Goal: Find specific page/section: Find specific page/section

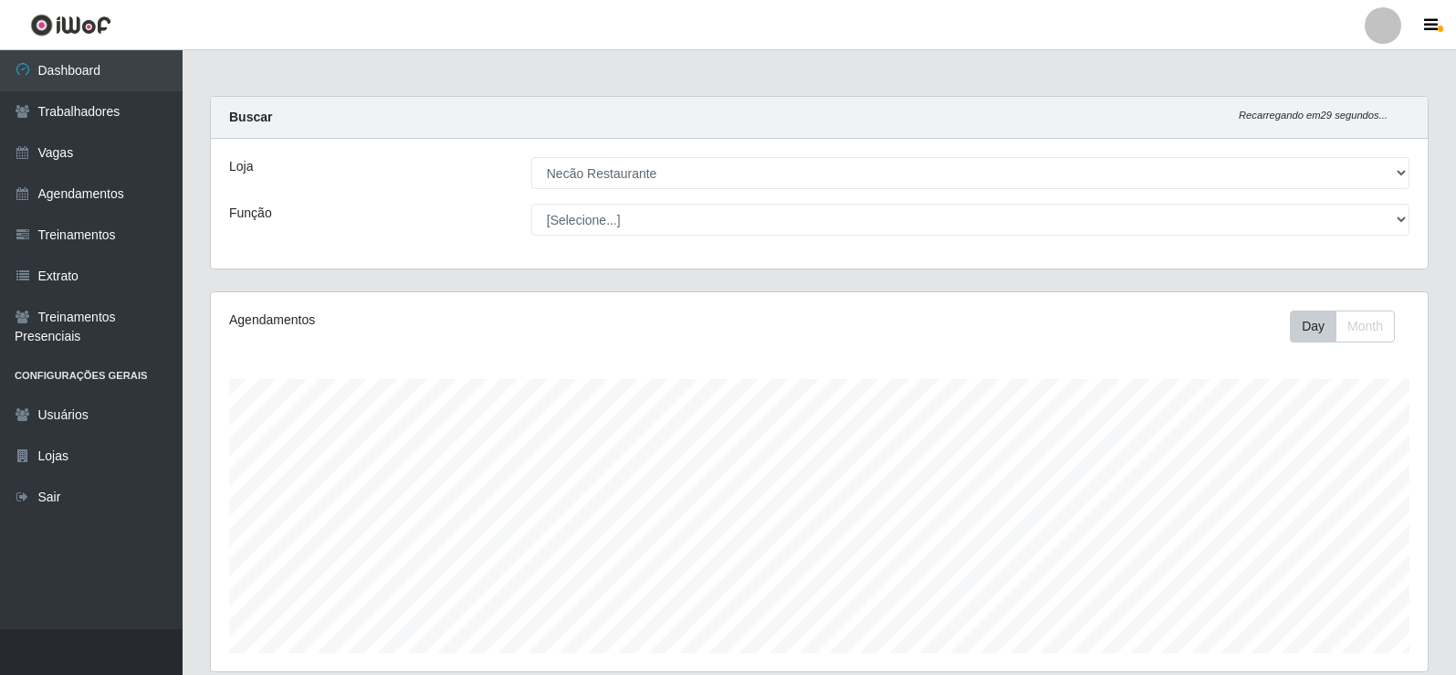
select select "334"
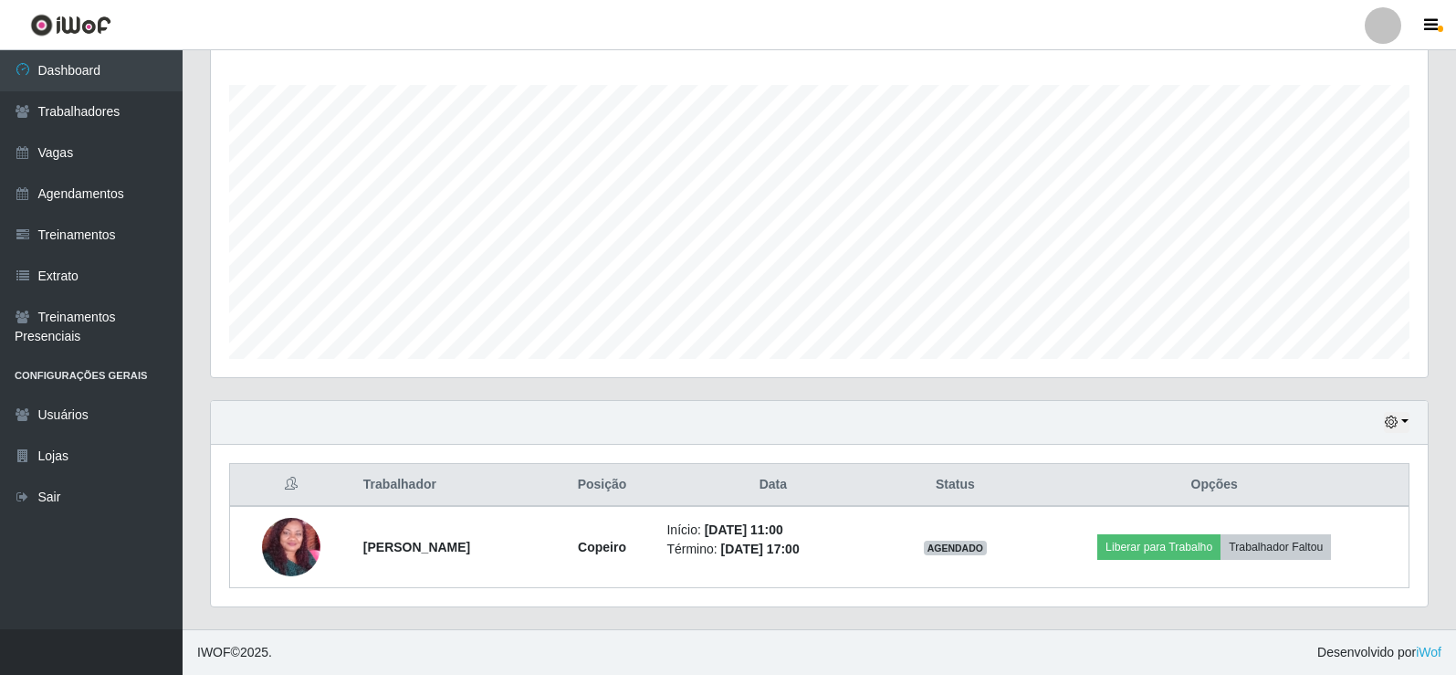
scroll to position [379, 1217]
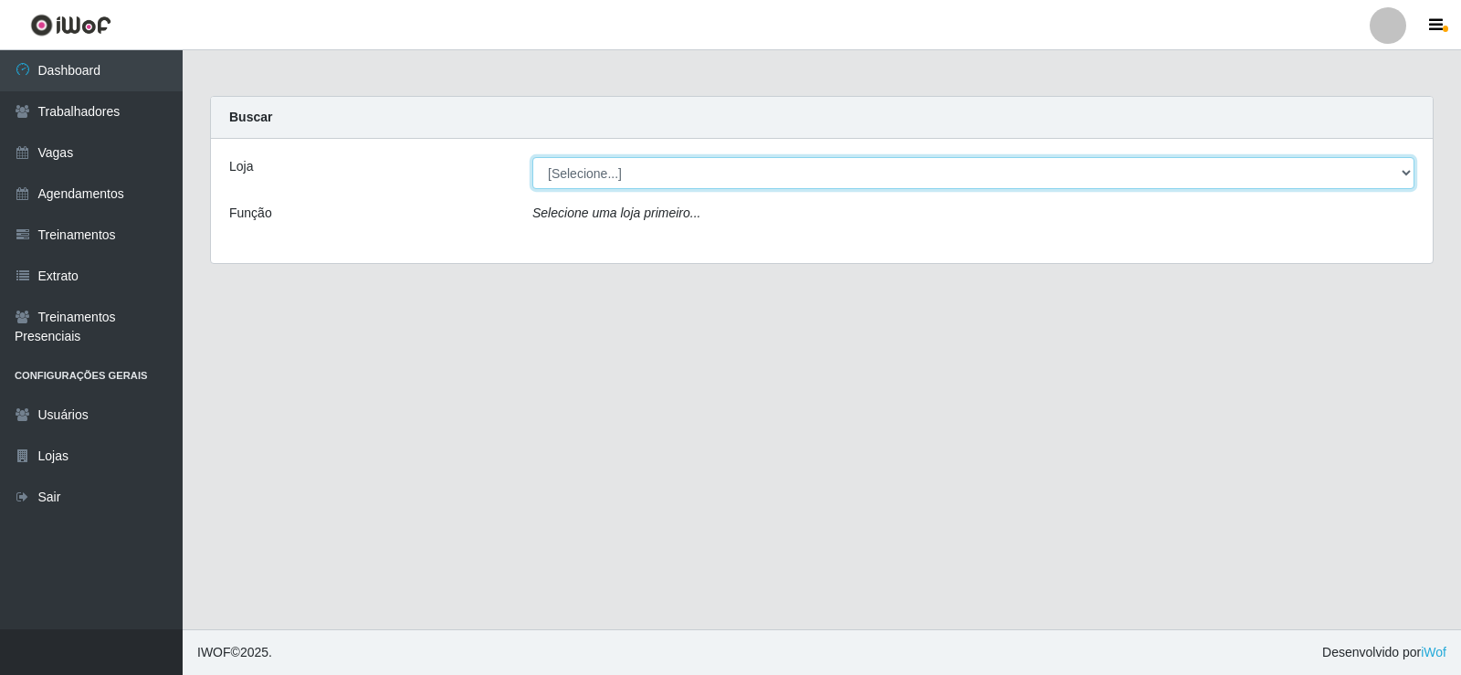
click at [624, 182] on select "[Selecione...] Necão Restaurante" at bounding box center [973, 173] width 882 height 32
select select "334"
click at [532, 157] on select "[Selecione...] Necão Restaurante" at bounding box center [973, 173] width 882 height 32
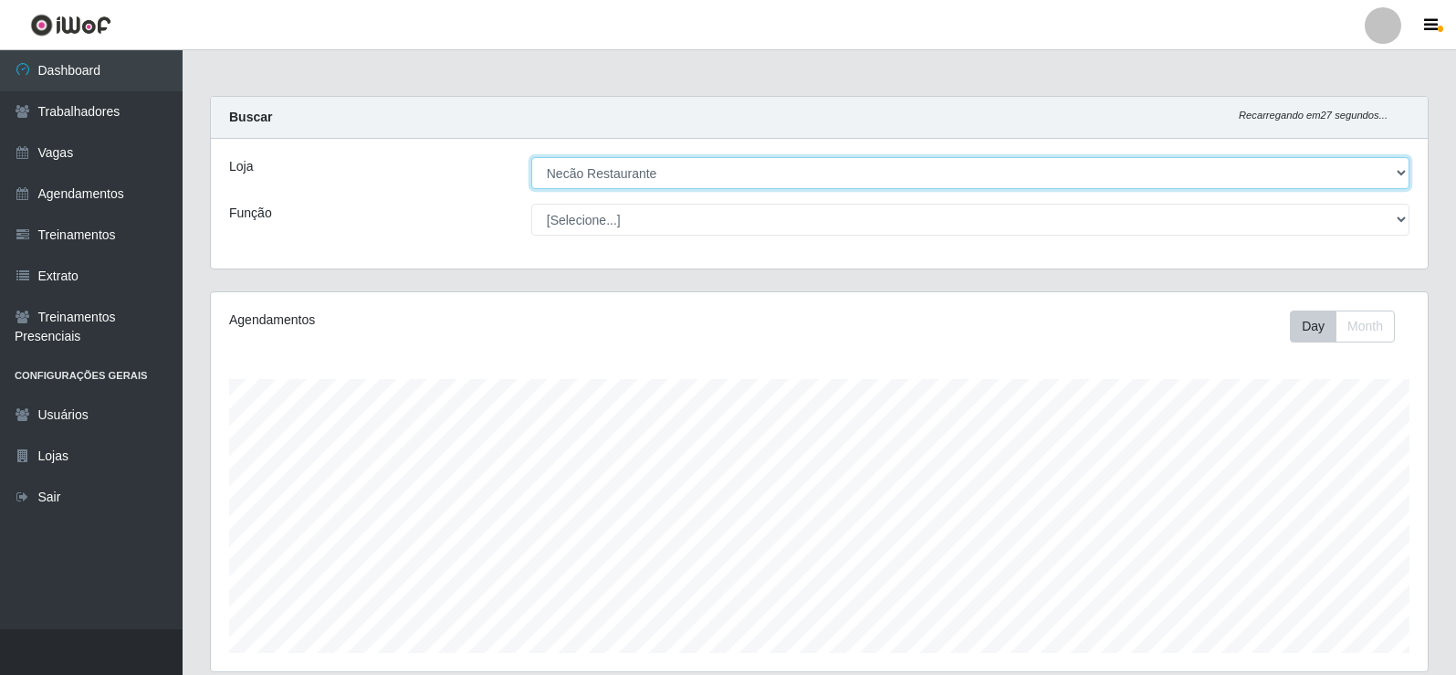
scroll to position [294, 0]
